Goal: Information Seeking & Learning: Learn about a topic

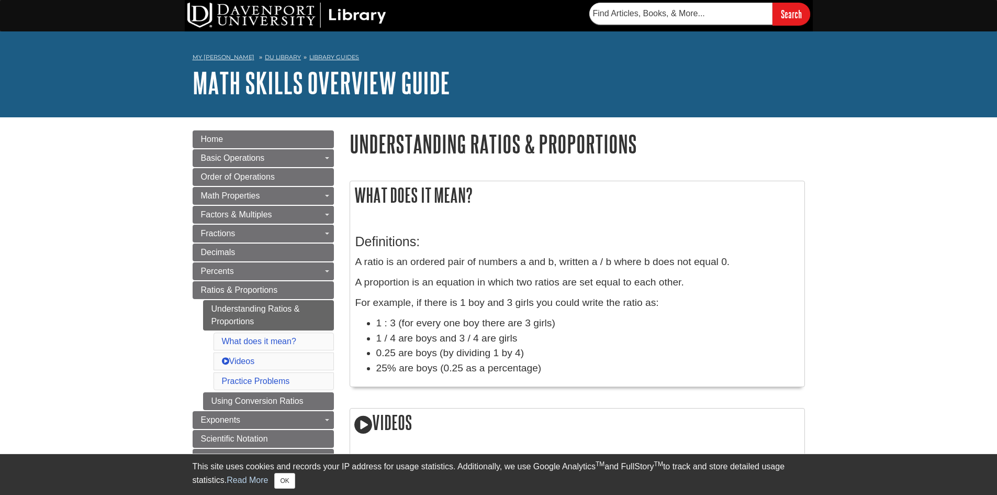
scroll to position [23, 0]
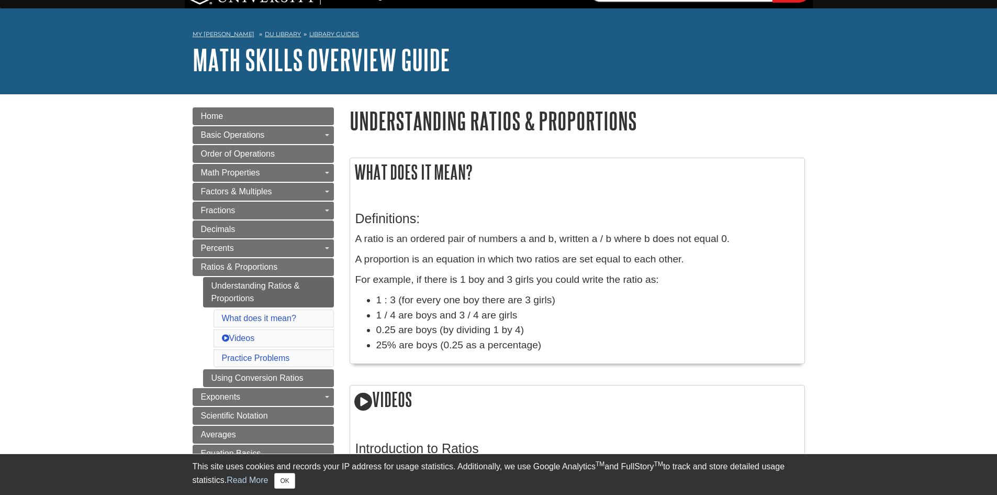
click at [559, 229] on div "Definitions: A ratio is an ordered pair of numbers a and b, written a / b where…" at bounding box center [577, 280] width 444 height 158
click at [486, 235] on p "A ratio is an ordered pair of numbers a and b, written a / b where b does not e…" at bounding box center [577, 238] width 444 height 15
click at [443, 237] on p "A ratio is an ordered pair of numbers a and b, written a / b where b does not e…" at bounding box center [577, 238] width 444 height 15
click at [448, 255] on p "A proportion is an equation in which two ratios are set equal to each other." at bounding box center [577, 259] width 444 height 15
click at [476, 249] on div "Definitions: A ratio is an ordered pair of numbers a and b, written a / b where…" at bounding box center [577, 280] width 444 height 158
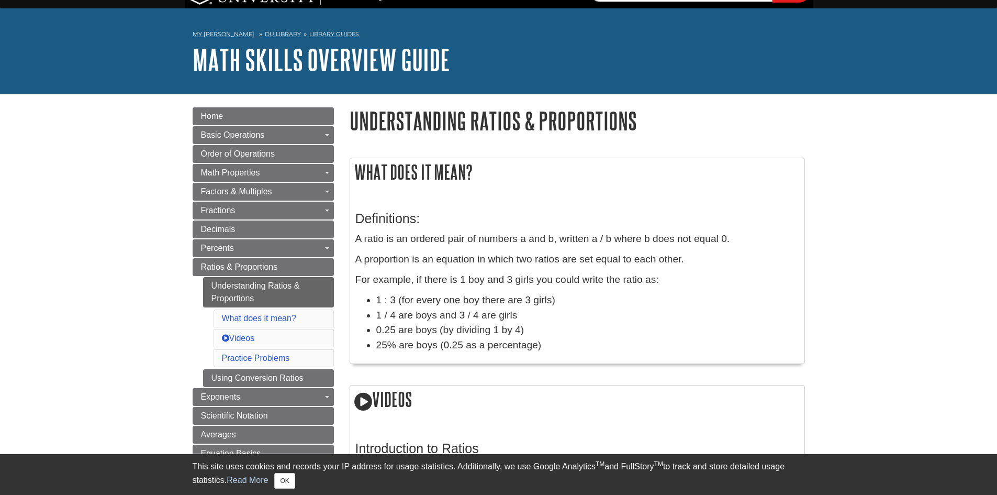
click at [506, 242] on p "A ratio is an ordered pair of numbers a and b, written a / b where b does not e…" at bounding box center [577, 238] width 444 height 15
click at [545, 246] on p "A ratio is an ordered pair of numbers a and b, written a / b where b does not e…" at bounding box center [577, 238] width 444 height 15
drag, startPoint x: 592, startPoint y: 244, endPoint x: 620, endPoint y: 246, distance: 28.3
click at [592, 244] on p "A ratio is an ordered pair of numbers a and b, written a / b where b does not e…" at bounding box center [577, 238] width 444 height 15
click at [620, 246] on p "A ratio is an ordered pair of numbers a and b, written a / b where b does not e…" at bounding box center [577, 238] width 444 height 15
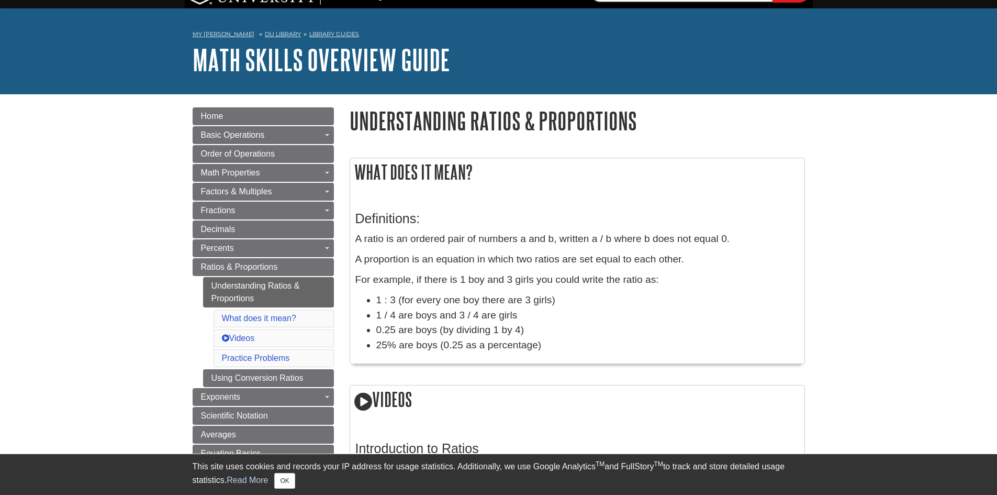
click at [648, 245] on p "A ratio is an ordered pair of numbers a and b, written a / b where b does not e…" at bounding box center [577, 238] width 444 height 15
click at [419, 242] on p "A ratio is an ordered pair of numbers a and b, written a / b where b does not e…" at bounding box center [577, 238] width 444 height 15
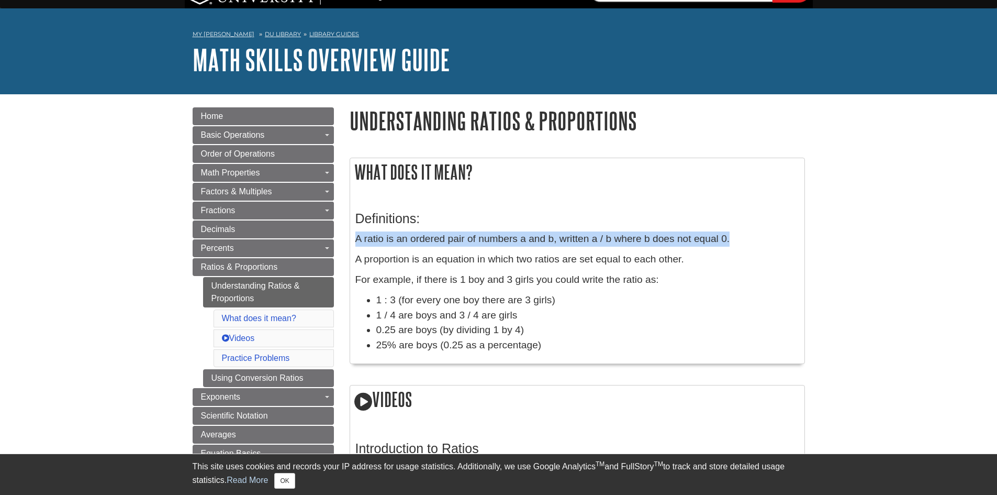
drag, startPoint x: 357, startPoint y: 238, endPoint x: 730, endPoint y: 246, distance: 372.8
click at [730, 246] on p "A ratio is an ordered pair of numbers a and b, written a / b where b does not e…" at bounding box center [577, 238] width 444 height 15
copy p "A ratio is an ordered pair of numbers a and b, written a / b where b does not e…"
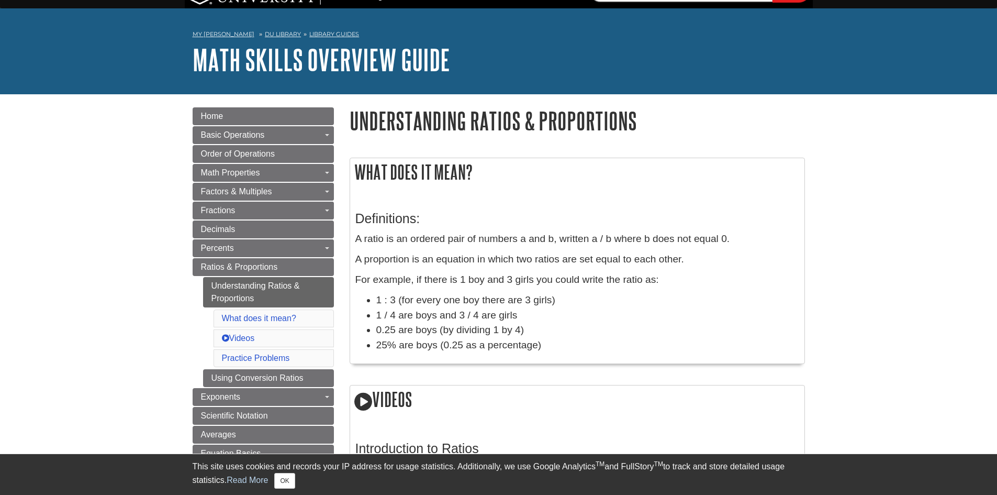
click at [684, 263] on p "A proportion is an equation in which two ratios are set equal to each other." at bounding box center [577, 259] width 444 height 15
drag, startPoint x: 684, startPoint y: 258, endPoint x: 357, endPoint y: 262, distance: 327.8
click at [357, 262] on p "A proportion is an equation in which two ratios are set equal to each other." at bounding box center [577, 259] width 444 height 15
copy p "A proportion is an equation in which two ratios are set equal to each other."
click at [568, 336] on li "0.25 are boys (by dividing 1 by 4)" at bounding box center [587, 330] width 423 height 15
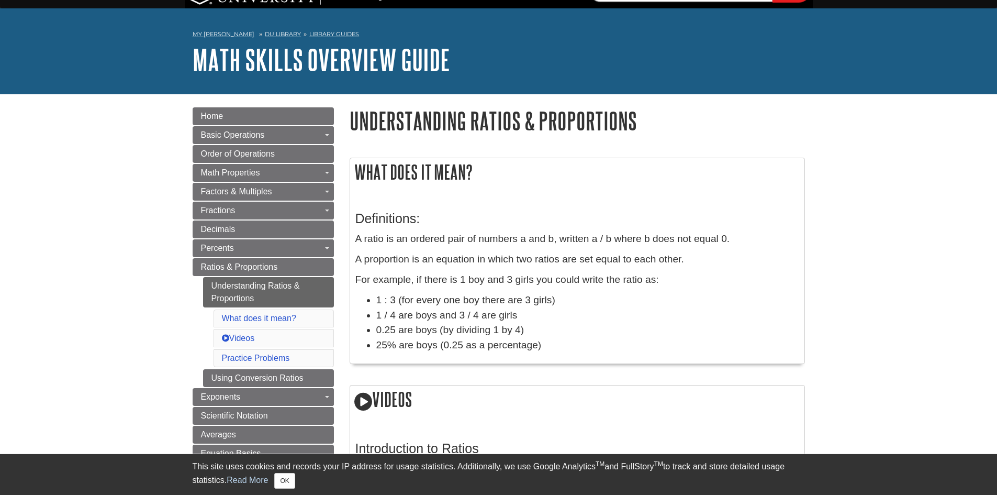
drag, startPoint x: 606, startPoint y: 259, endPoint x: 436, endPoint y: 260, distance: 170.7
click at [436, 260] on p "A proportion is an equation in which two ratios are set equal to each other." at bounding box center [577, 259] width 444 height 15
drag, startPoint x: 685, startPoint y: 259, endPoint x: 353, endPoint y: 256, distance: 331.9
click at [353, 256] on div "Definitions: A ratio is an ordered pair of numbers a and b, written a / b where…" at bounding box center [577, 279] width 454 height 168
copy p "A proportion is an equation in which two ratios are set equal to each other."
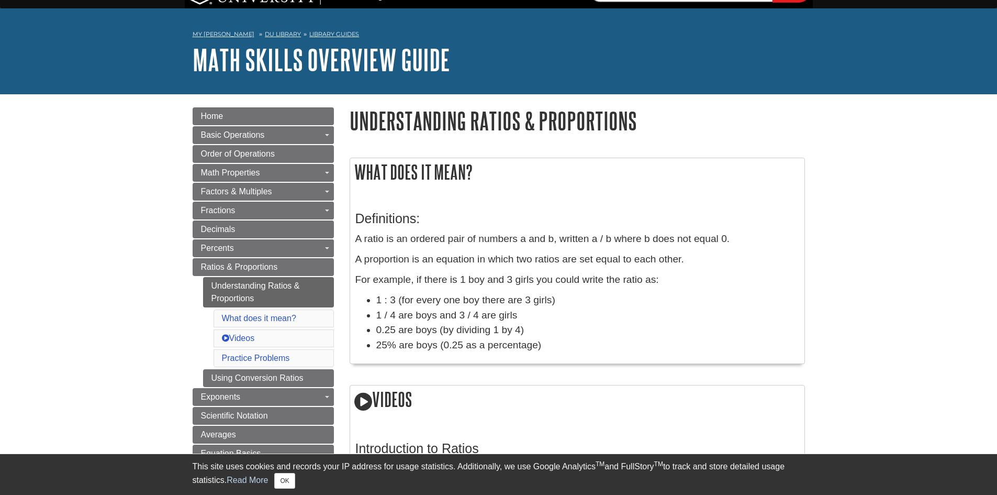
click at [605, 305] on li "1 : 3 (for every one boy there are 3 girls)" at bounding box center [587, 300] width 423 height 15
click at [452, 301] on li "1 : 3 (for every one boy there are 3 girls)" at bounding box center [587, 300] width 423 height 15
click at [597, 301] on li "1 : 3 (for every one boy there are 3 girls)" at bounding box center [587, 300] width 423 height 15
click at [640, 302] on li "1 : 3 (for every one boy there are 3 girls)" at bounding box center [587, 300] width 423 height 15
click at [596, 308] on li "1 / 4 are boys and 3 / 4 are girls" at bounding box center [587, 315] width 423 height 15
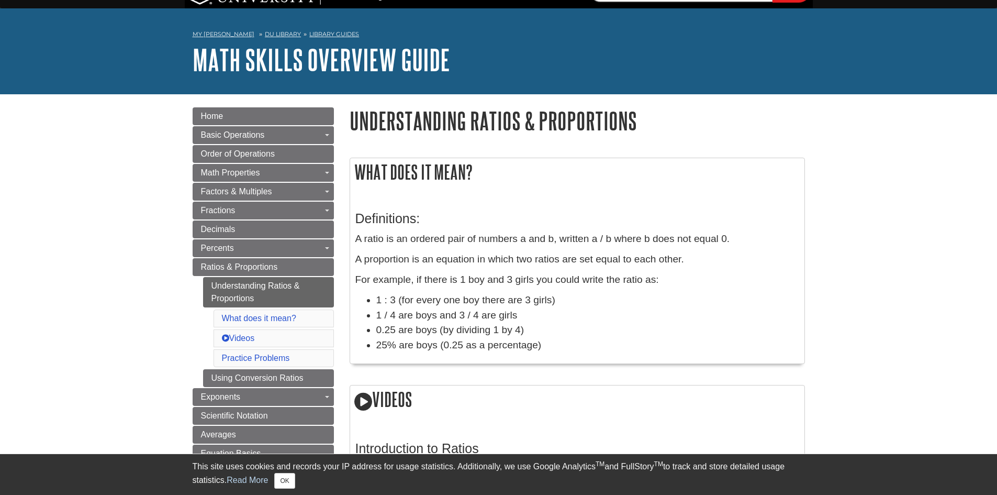
click at [574, 313] on li "1 / 4 are boys and 3 / 4 are girls" at bounding box center [587, 315] width 423 height 15
click at [573, 314] on li "1 / 4 are boys and 3 / 4 are girls" at bounding box center [587, 315] width 423 height 15
click at [563, 322] on li "1 / 4 are boys and 3 / 4 are girls" at bounding box center [587, 315] width 423 height 15
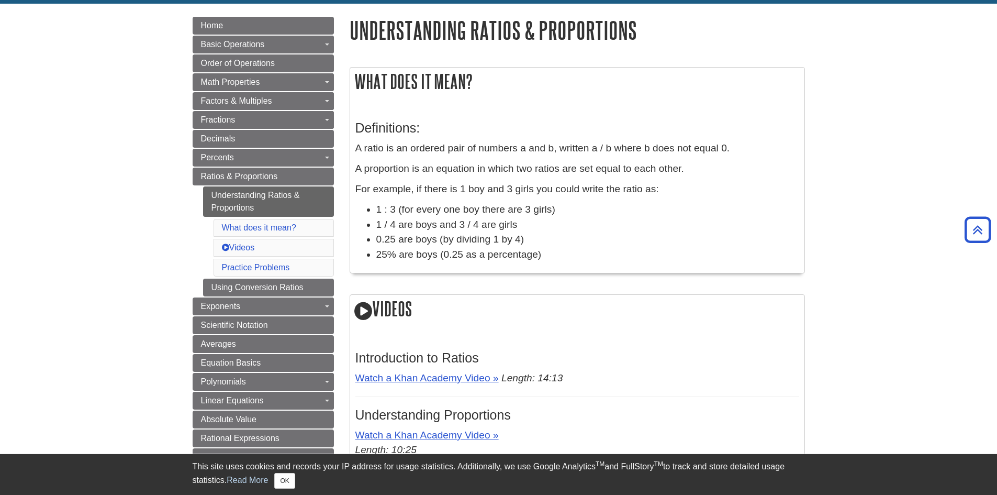
scroll to position [0, 0]
